Goal: Task Accomplishment & Management: Manage account settings

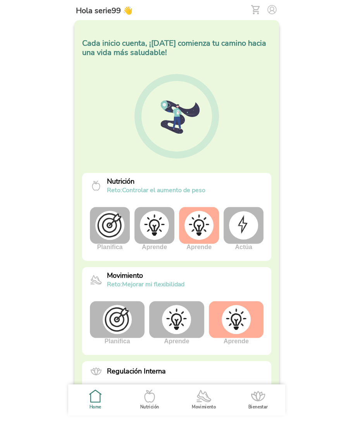
click at [149, 224] on img at bounding box center [154, 225] width 29 height 29
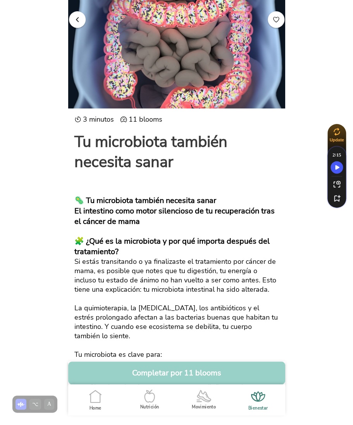
click at [187, 375] on button "Completar por 11 blooms" at bounding box center [176, 372] width 217 height 23
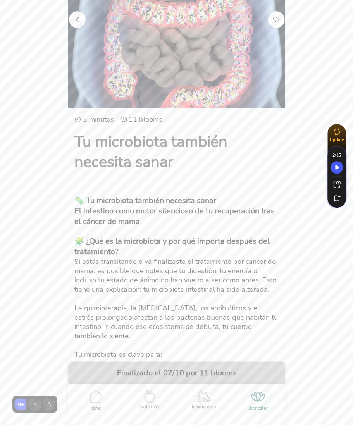
click at [76, 20] on span "button" at bounding box center [77, 18] width 7 height 7
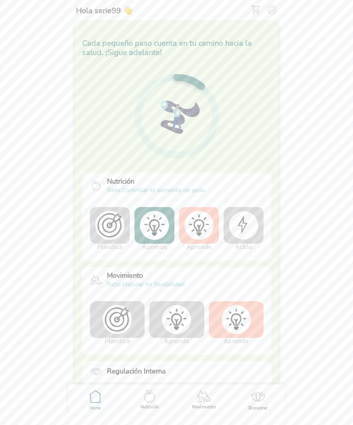
click at [240, 226] on img at bounding box center [243, 225] width 29 height 28
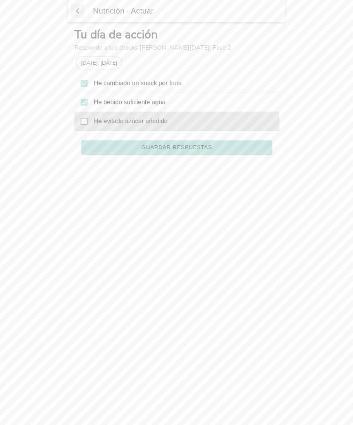
click at [87, 119] on div "He evitado azúcar añadido" at bounding box center [176, 121] width 204 height 19
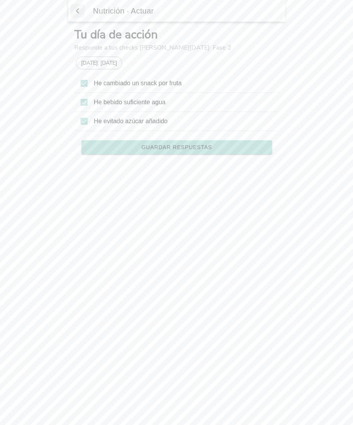
click at [183, 147] on span "Guardar respuestas" at bounding box center [176, 146] width 70 height 5
click at [75, 10] on span "button" at bounding box center [78, 11] width 8 height 12
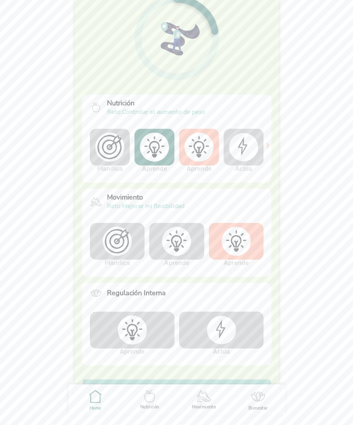
scroll to position [60, 0]
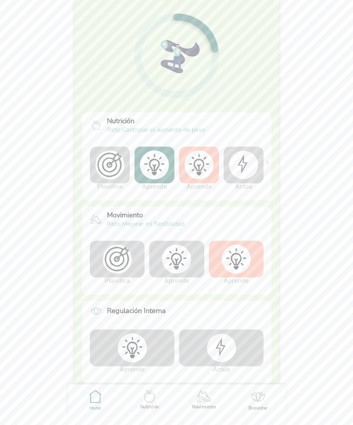
click at [245, 168] on img at bounding box center [243, 165] width 29 height 28
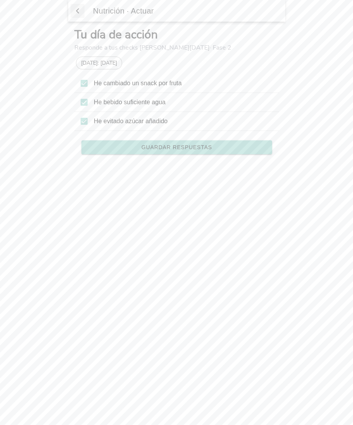
click at [74, 9] on span "button" at bounding box center [78, 11] width 8 height 12
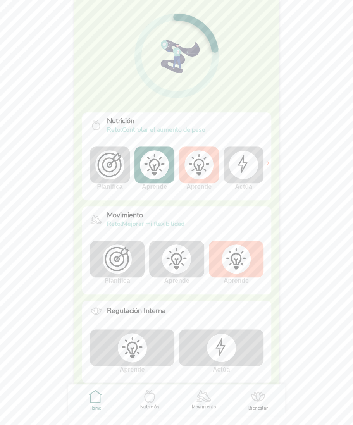
click at [178, 265] on img at bounding box center [176, 258] width 29 height 29
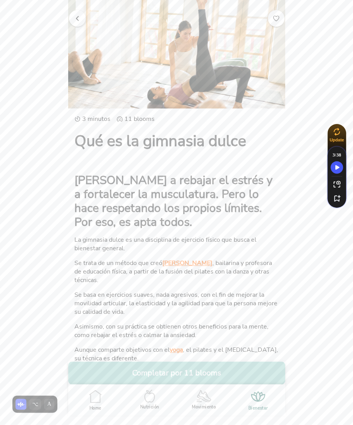
click at [186, 372] on button "Completar por 11 blooms" at bounding box center [176, 372] width 217 height 23
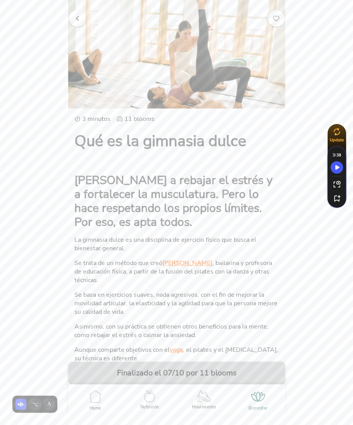
click at [79, 16] on span "button" at bounding box center [77, 18] width 7 height 7
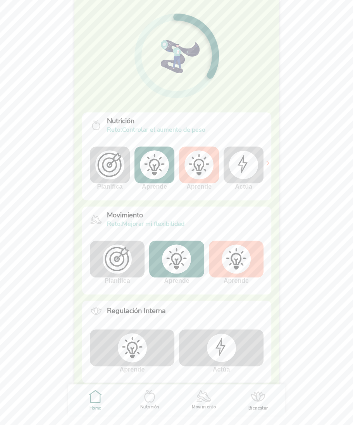
click at [207, 343] on img at bounding box center [220, 347] width 29 height 28
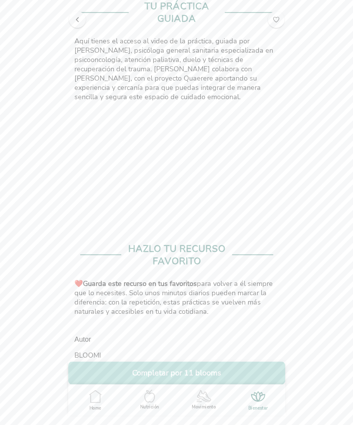
scroll to position [343, 0]
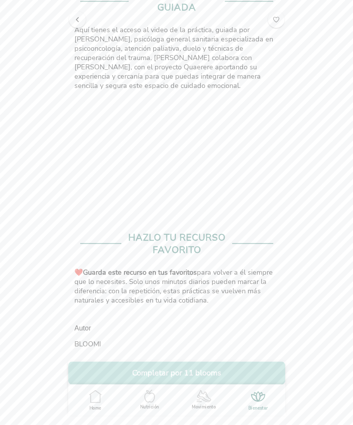
click at [192, 370] on button "Completar por 11 blooms" at bounding box center [176, 372] width 217 height 23
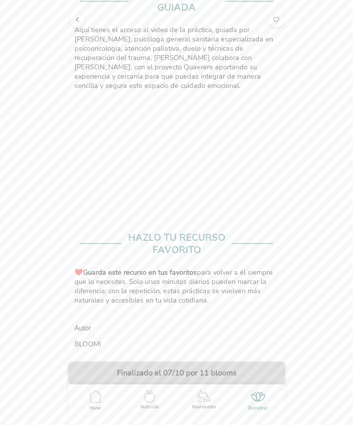
click at [76, 17] on span "button" at bounding box center [77, 18] width 7 height 7
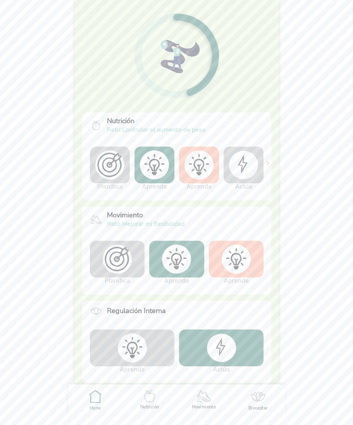
click at [136, 353] on img at bounding box center [131, 347] width 29 height 29
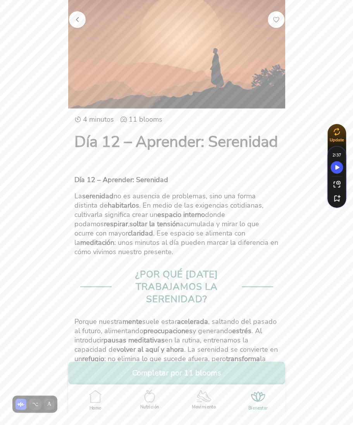
click at [179, 377] on button "Completar por 11 blooms" at bounding box center [176, 372] width 217 height 23
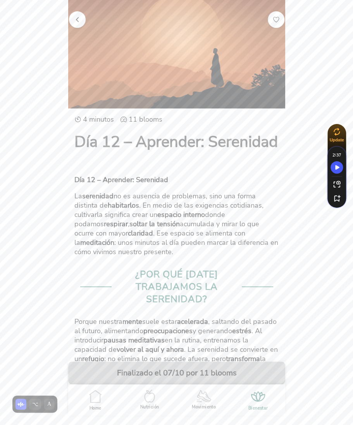
click at [79, 26] on button "button" at bounding box center [77, 19] width 17 height 17
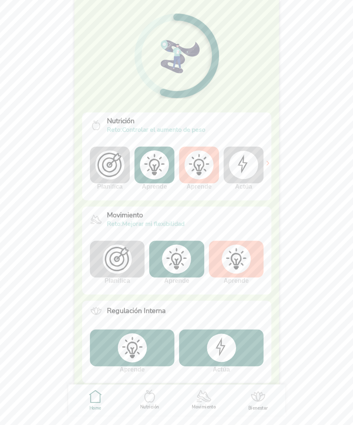
click at [114, 176] on img at bounding box center [109, 164] width 29 height 29
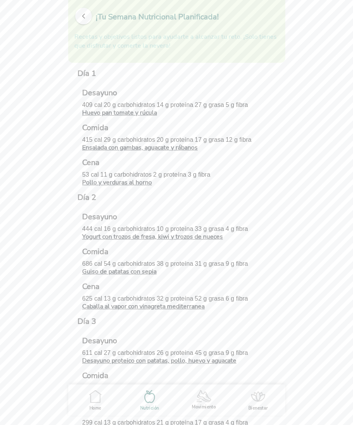
scroll to position [578, 0]
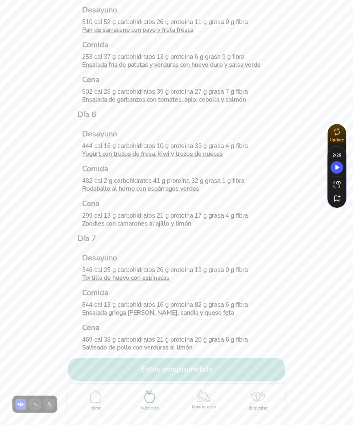
click at [185, 370] on button "Estoy comprometido" at bounding box center [176, 369] width 217 height 23
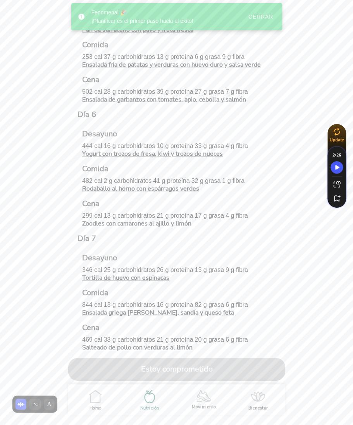
click at [266, 16] on div "Cerrar" at bounding box center [260, 17] width 25 height 6
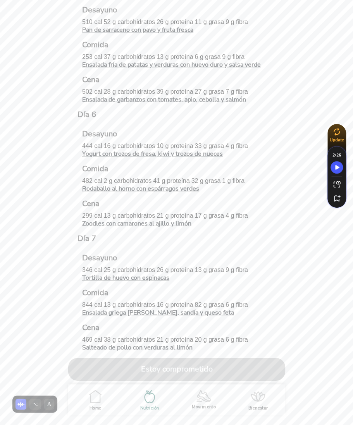
click at [98, 400] on icon ".cls-1 { stroke-width: 0px; } .cls-1, .cls-2 { fill: none; } .cls-2 { stroke-li…" at bounding box center [95, 396] width 16 height 16
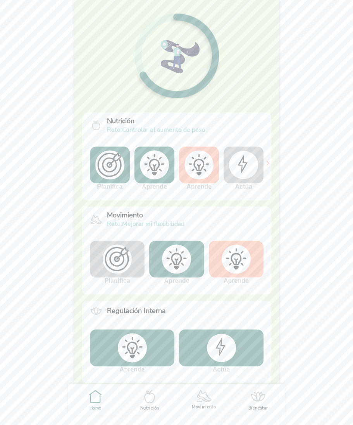
click at [123, 257] on img at bounding box center [117, 258] width 29 height 29
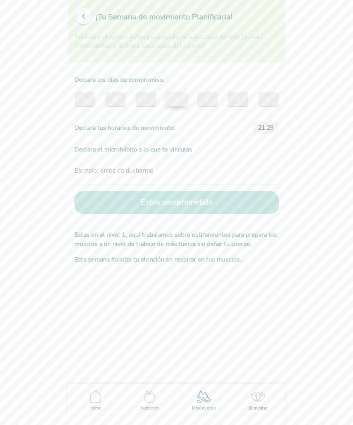
click at [180, 102] on button "J" at bounding box center [176, 99] width 19 height 14
click at [149, 99] on span "X" at bounding box center [145, 99] width 7 height 8
click at [0, 0] on slot "M" at bounding box center [0, 0] width 0 height 0
click at [166, 197] on button "Estoy comprometido" at bounding box center [176, 202] width 204 height 23
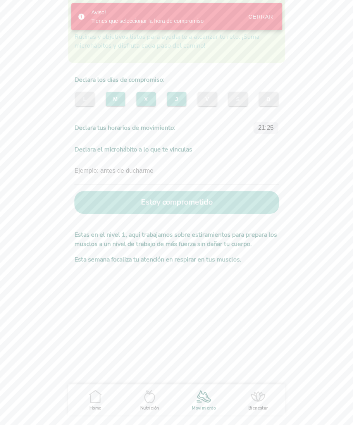
click at [0, 0] on slot "21:25" at bounding box center [0, 0] width 0 height 0
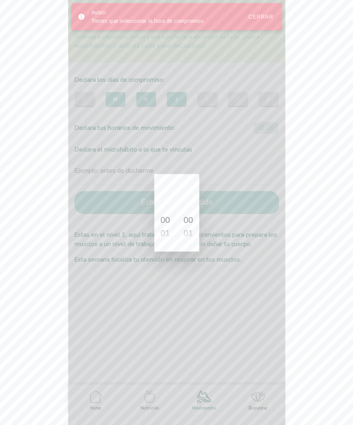
scroll to position [336, 0]
click at [0, 0] on slot "22" at bounding box center [0, 0] width 0 height 0
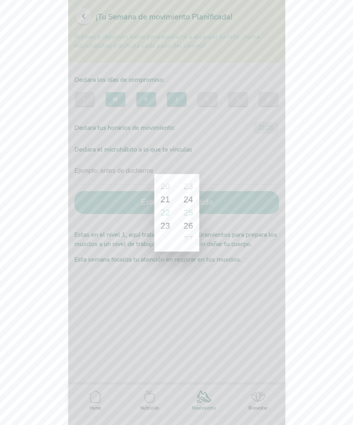
click at [219, 210] on ion-backdrop at bounding box center [176, 212] width 217 height 425
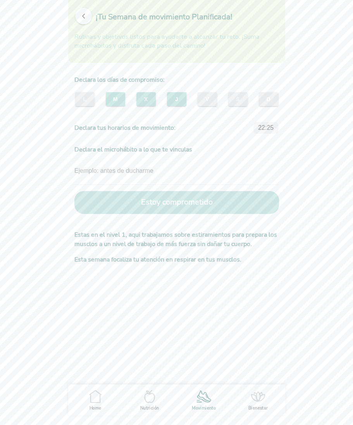
click at [205, 203] on button "Estoy comprometido" at bounding box center [176, 202] width 204 height 23
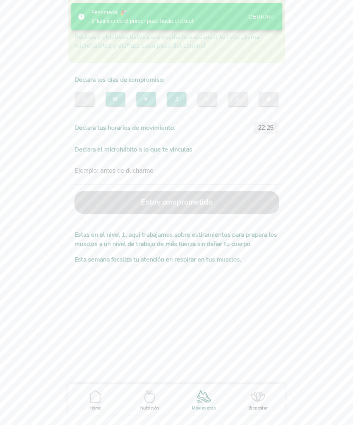
click at [264, 14] on div "Cerrar" at bounding box center [260, 17] width 25 height 6
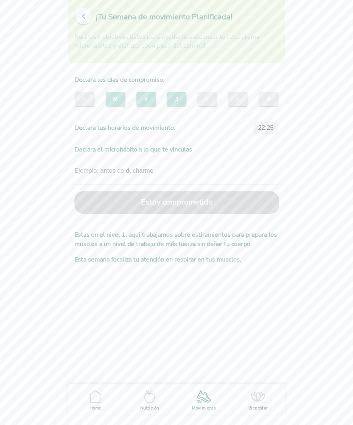
click at [80, 21] on button "button" at bounding box center [83, 16] width 17 height 17
